Goal: Find specific page/section

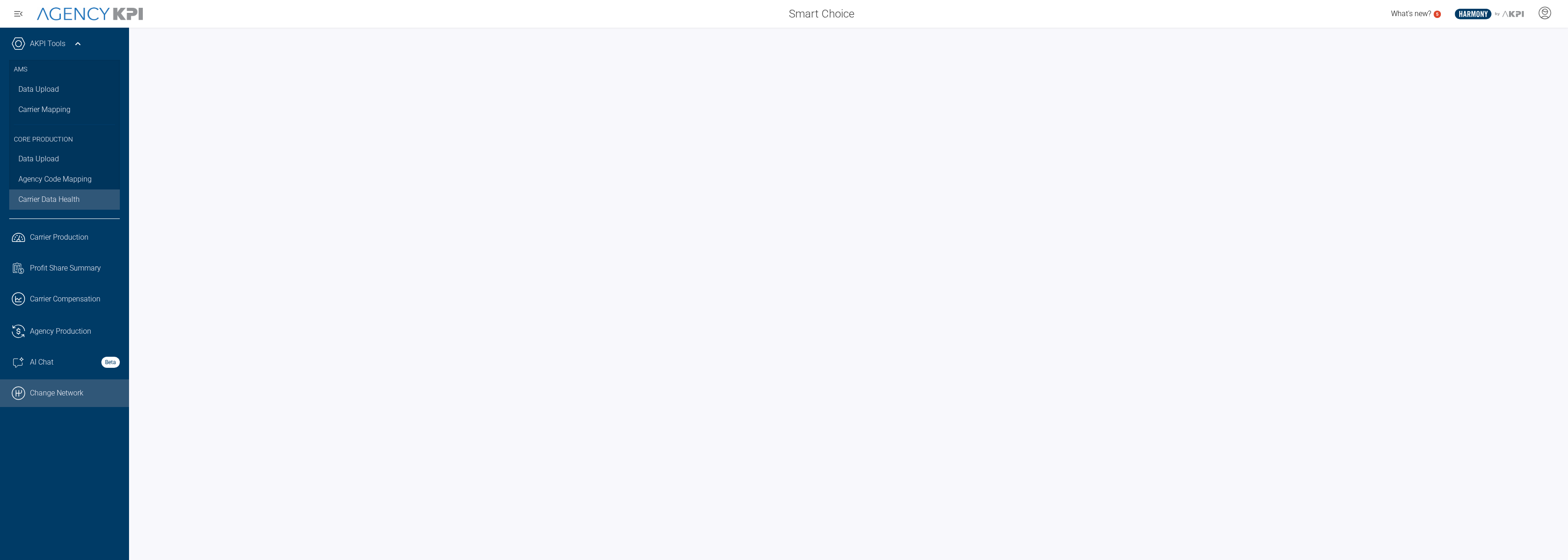
drag, startPoint x: 65, startPoint y: 394, endPoint x: 74, endPoint y: 391, distance: 9.5
click at [65, 394] on link ".cls-1{fill:none;stroke:#000;stroke-linecap:round;stroke-linejoin:round;stroke-…" at bounding box center [65, 393] width 129 height 27
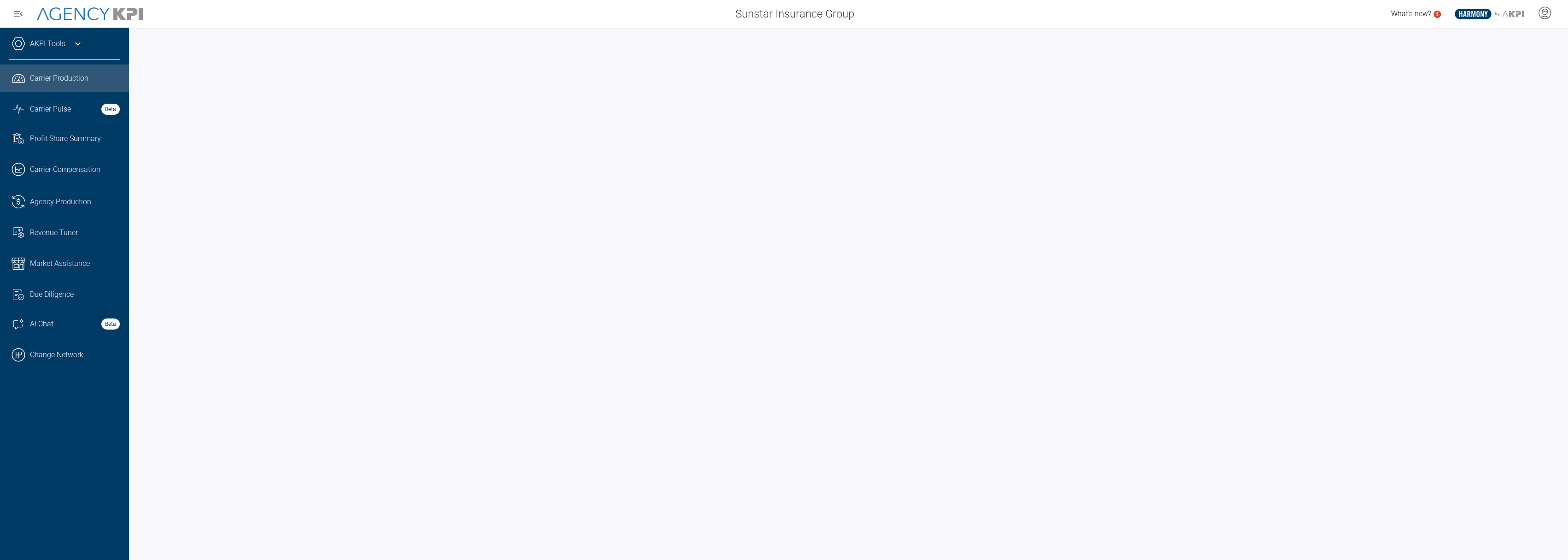
click at [81, 44] on icon at bounding box center [78, 44] width 11 height 11
click at [52, 43] on link "AKPI Tools" at bounding box center [47, 44] width 35 height 11
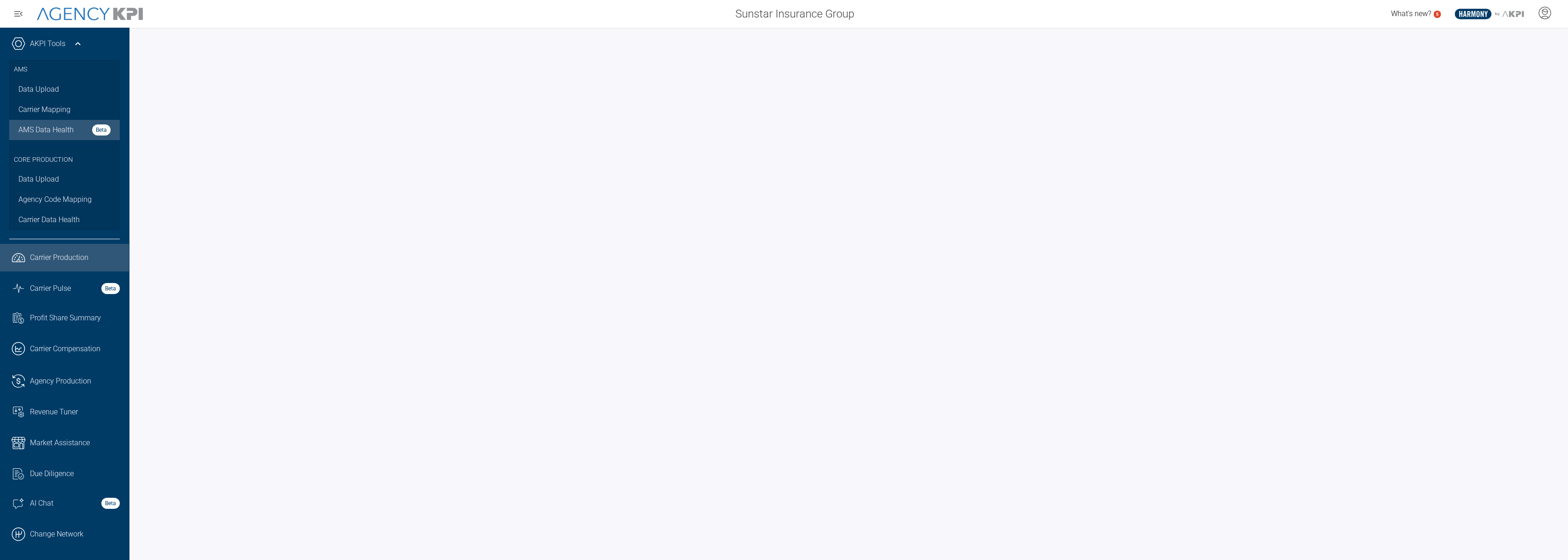
click at [55, 122] on link "AMS Data Health Beta" at bounding box center [65, 130] width 111 height 20
